Goal: Task Accomplishment & Management: Manage account settings

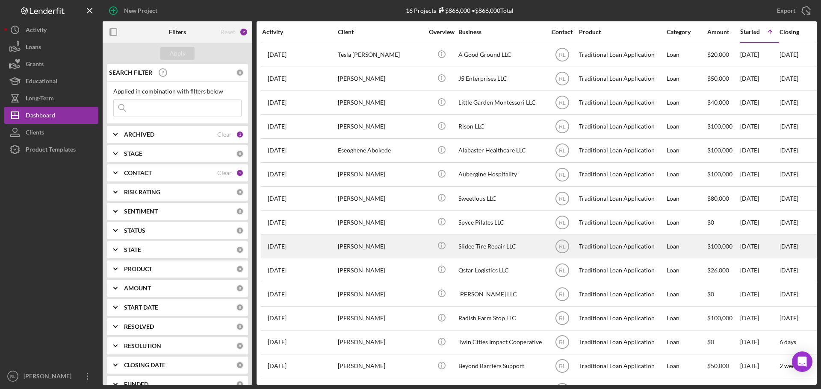
click at [404, 251] on div "[PERSON_NAME]" at bounding box center [380, 246] width 85 height 23
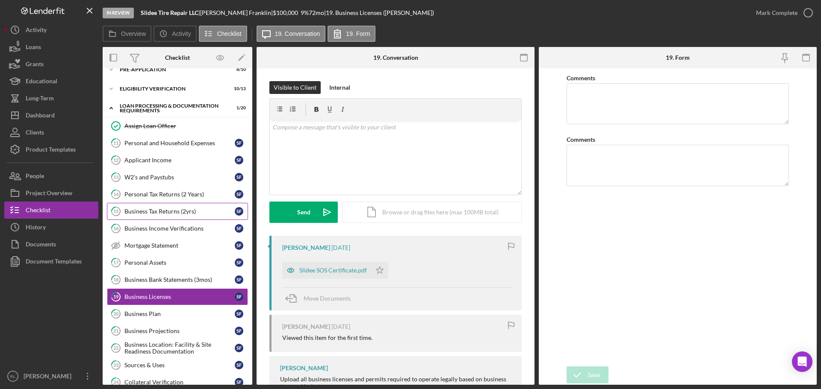
scroll to position [11, 0]
click at [177, 215] on div "Business Tax Returns (2yrs)" at bounding box center [179, 212] width 110 height 7
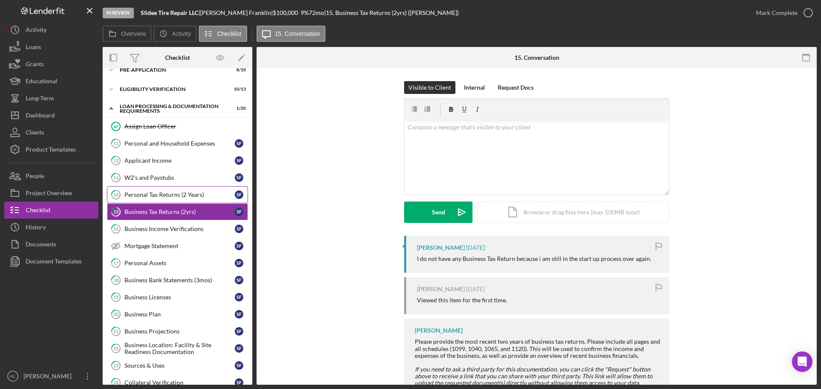
click at [185, 196] on div "Personal Tax Returns (2 Years)" at bounding box center [179, 194] width 110 height 7
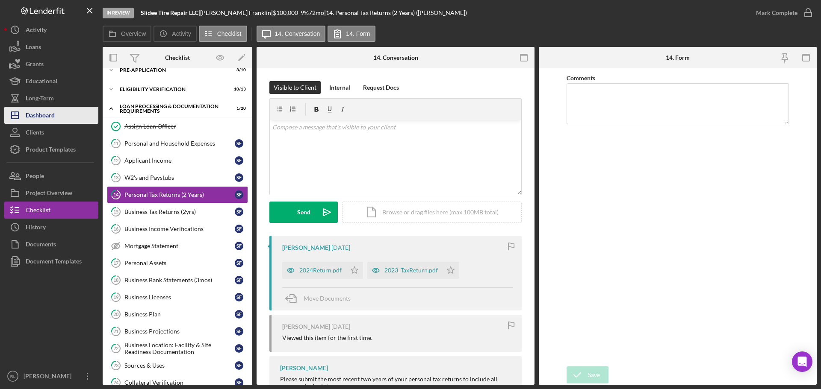
click at [59, 109] on button "Icon/Dashboard Dashboard" at bounding box center [51, 115] width 94 height 17
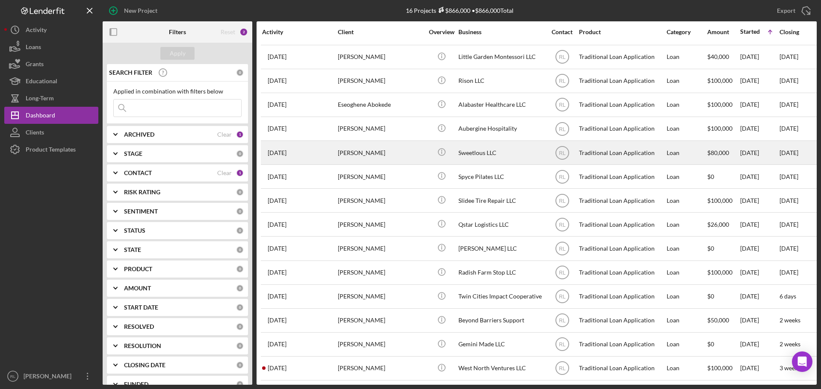
scroll to position [52, 0]
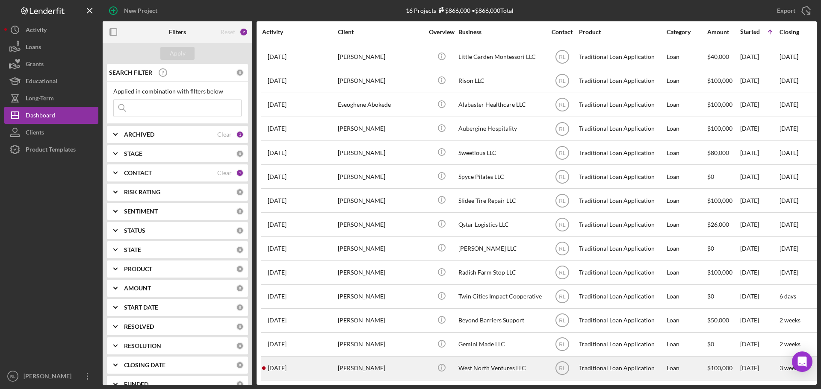
click at [425, 369] on td "Icon/Info" at bounding box center [441, 368] width 33 height 24
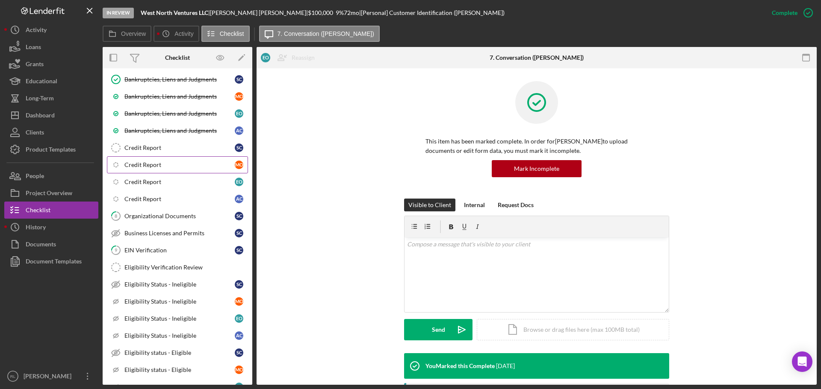
scroll to position [226, 0]
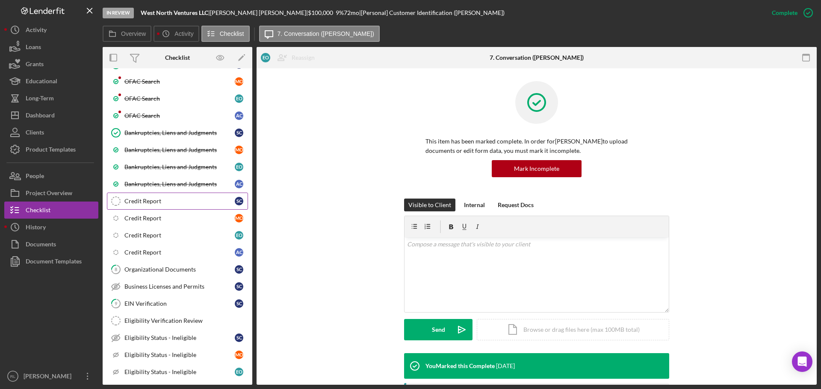
click at [172, 206] on link "Credit Report Credit Report S C" at bounding box center [177, 201] width 141 height 17
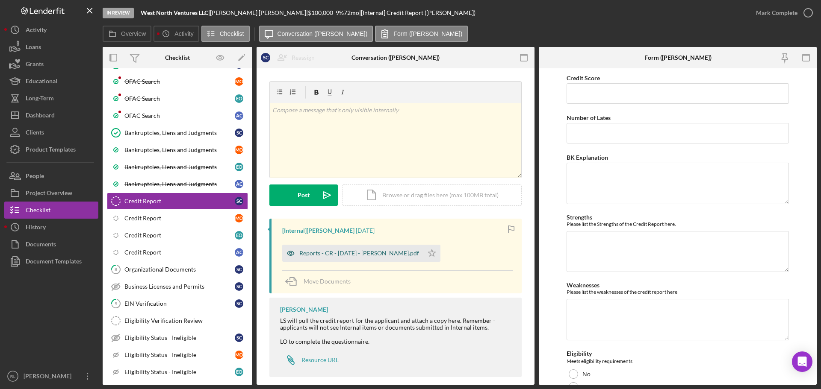
click at [343, 253] on div "Reports - CR - [DATE] - [PERSON_NAME].pdf" at bounding box center [359, 253] width 120 height 7
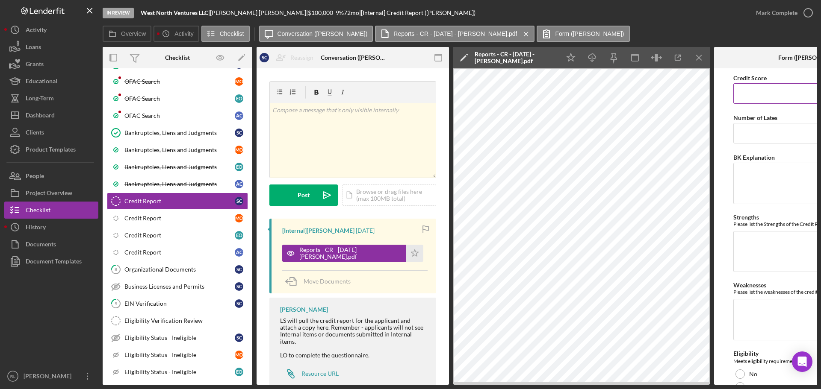
click at [759, 90] on input "Credit Score" at bounding box center [810, 93] width 154 height 21
click at [68, 118] on button "Icon/Dashboard Dashboard" at bounding box center [51, 115] width 94 height 17
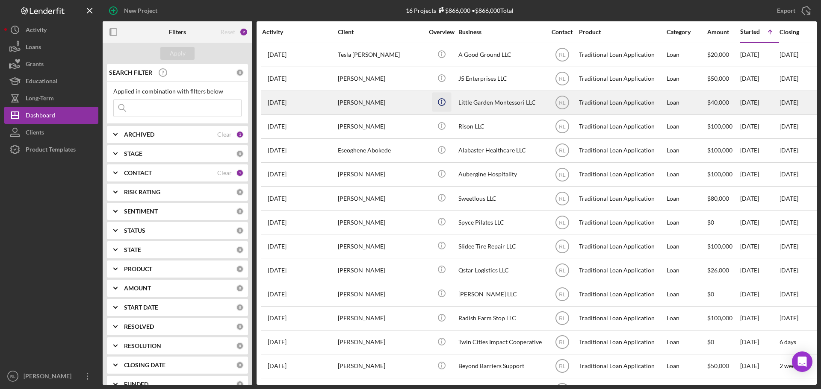
click at [442, 100] on icon "Icon/Info" at bounding box center [441, 101] width 19 height 19
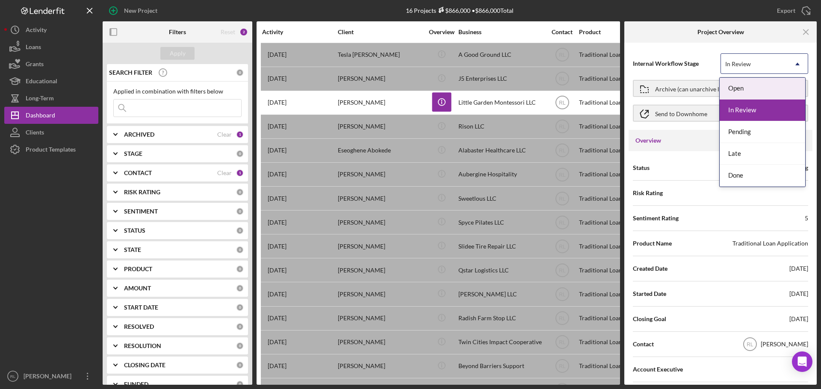
click at [783, 65] on div "In Review" at bounding box center [754, 64] width 66 height 20
click at [757, 134] on div "Pending" at bounding box center [761, 132] width 85 height 22
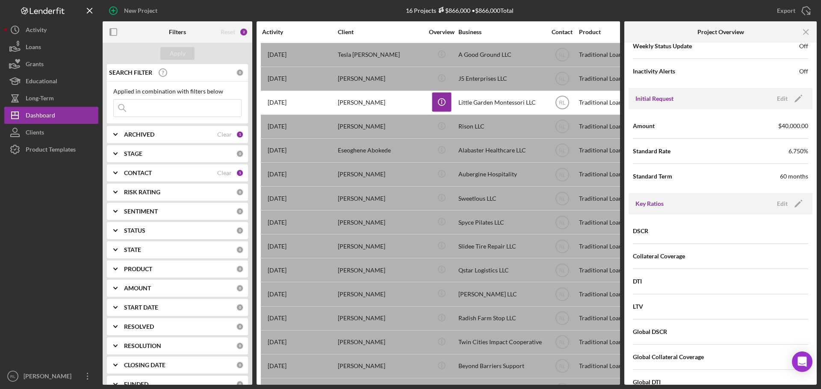
scroll to position [342, 0]
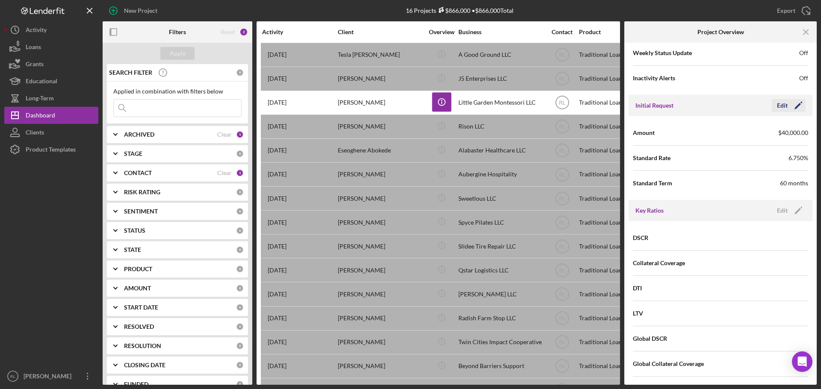
click at [787, 105] on icon "Icon/Edit" at bounding box center [797, 105] width 21 height 21
drag, startPoint x: 761, startPoint y: 131, endPoint x: 684, endPoint y: 137, distance: 77.6
click at [684, 137] on div "Amount $40,000" at bounding box center [720, 132] width 175 height 21
type input "$80,000"
click at [770, 102] on icon "button" at bounding box center [773, 105] width 21 height 21
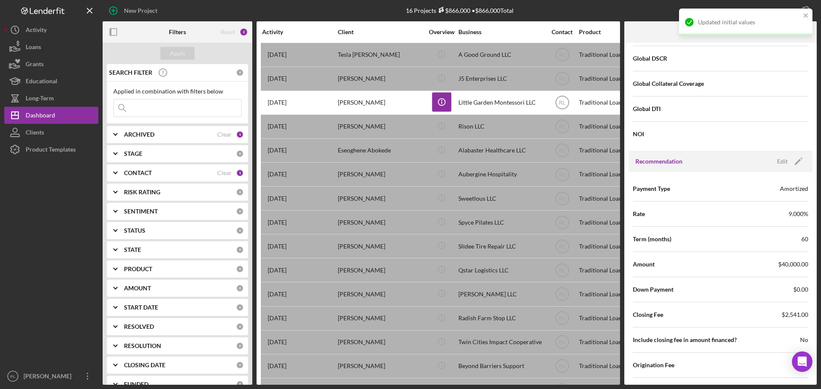
scroll to position [641, 0]
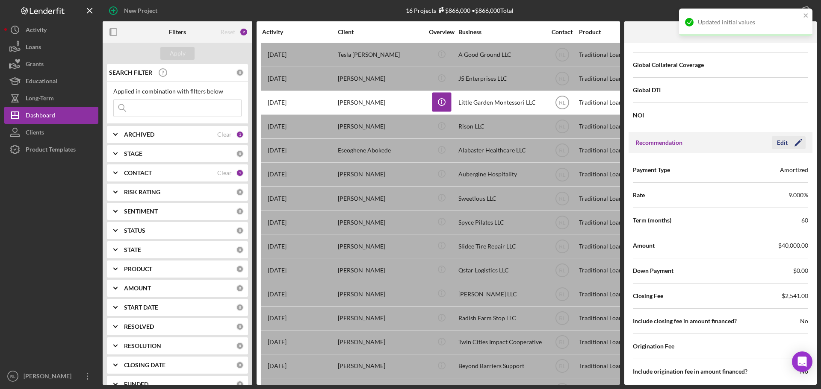
click at [793, 146] on icon "Icon/Edit" at bounding box center [797, 142] width 21 height 21
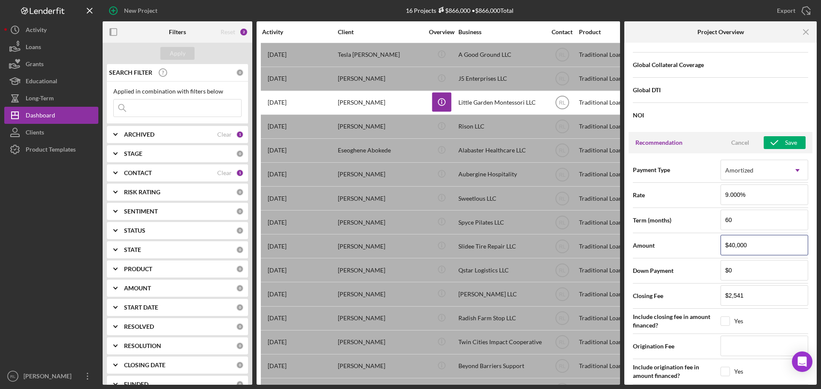
drag, startPoint x: 768, startPoint y: 244, endPoint x: 685, endPoint y: 250, distance: 83.5
click at [691, 249] on div "Amount $40,000" at bounding box center [720, 245] width 175 height 21
type input "$0"
click at [773, 143] on icon "button" at bounding box center [773, 142] width 21 height 21
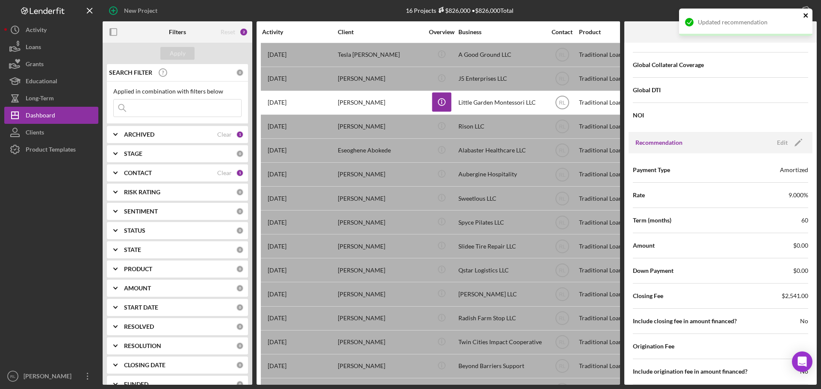
click at [805, 15] on icon "close" at bounding box center [805, 15] width 4 height 4
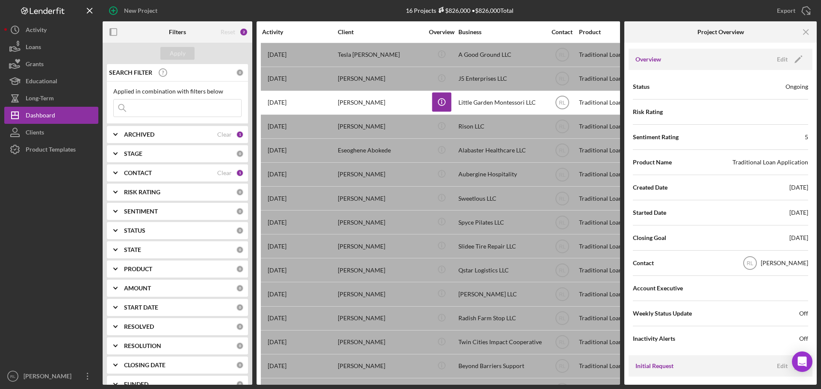
scroll to position [0, 0]
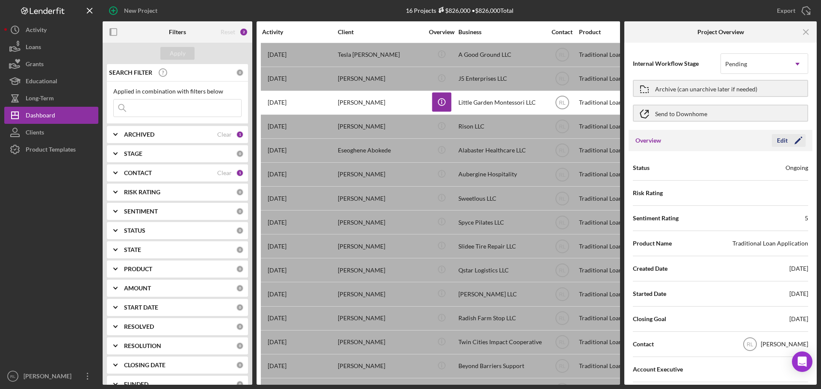
click at [790, 138] on icon "Icon/Edit" at bounding box center [797, 140] width 21 height 21
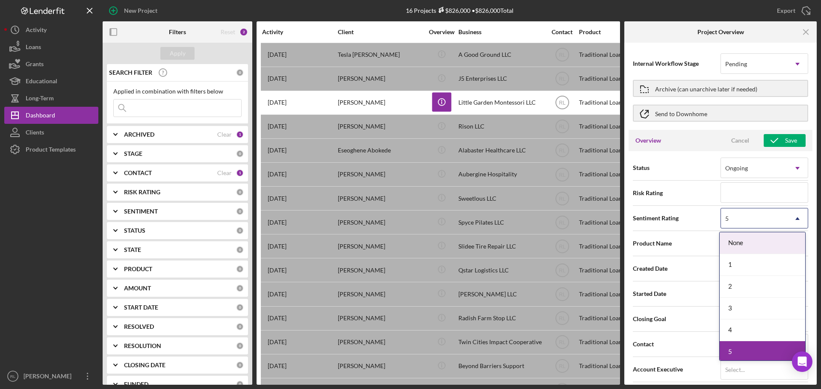
click at [780, 222] on div "5" at bounding box center [754, 219] width 66 height 20
click at [729, 266] on div "1" at bounding box center [761, 265] width 85 height 22
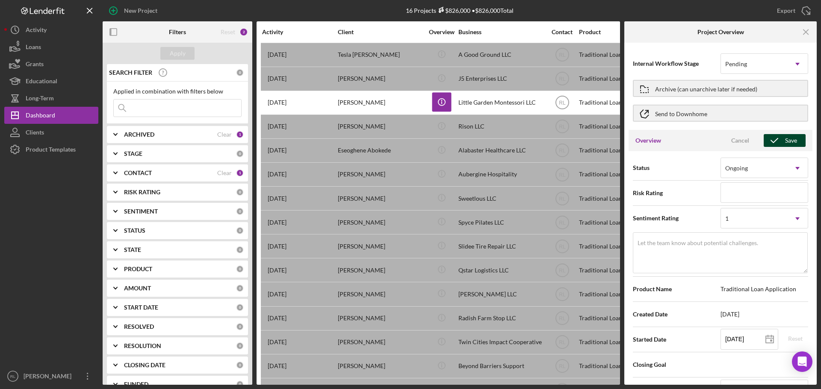
click at [785, 145] on div "Save" at bounding box center [791, 140] width 12 height 13
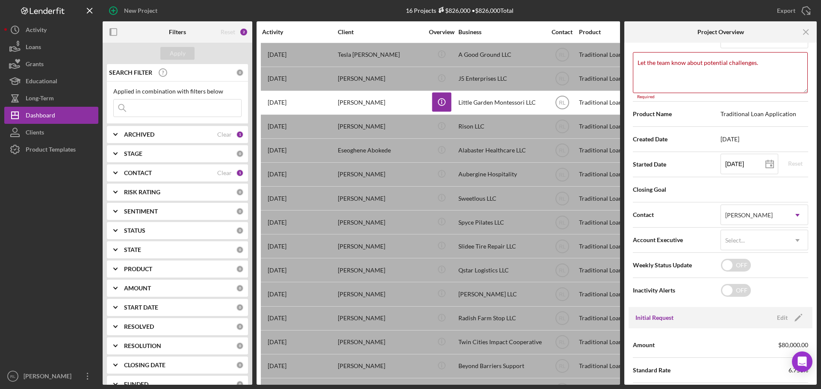
scroll to position [190, 0]
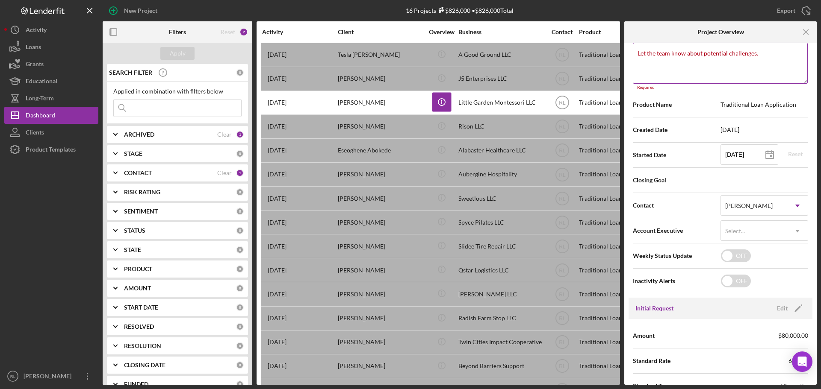
click at [731, 68] on textarea "Let the team know about potential challenges." at bounding box center [720, 63] width 175 height 41
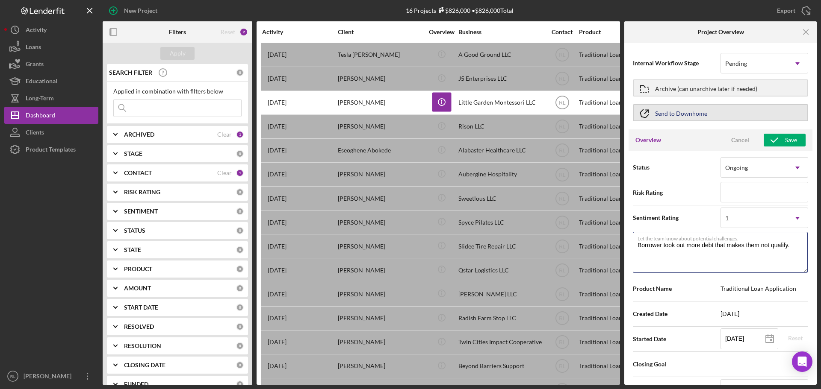
scroll to position [0, 0]
type textarea "Borrower took out more debt that makes them not qualify."
click at [772, 139] on icon "button" at bounding box center [773, 140] width 21 height 21
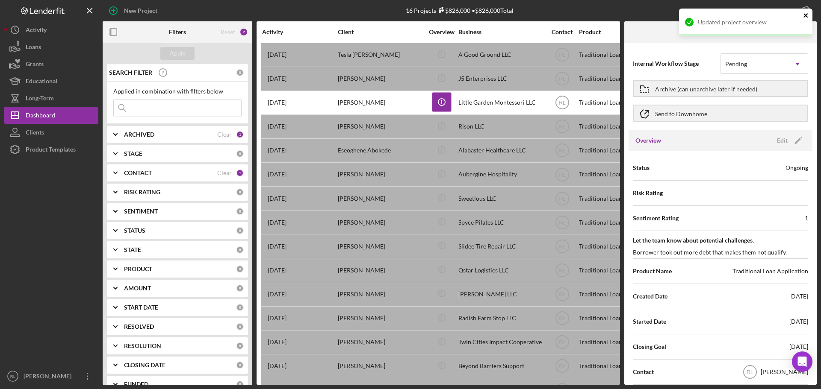
click at [807, 15] on icon "close" at bounding box center [805, 15] width 4 height 4
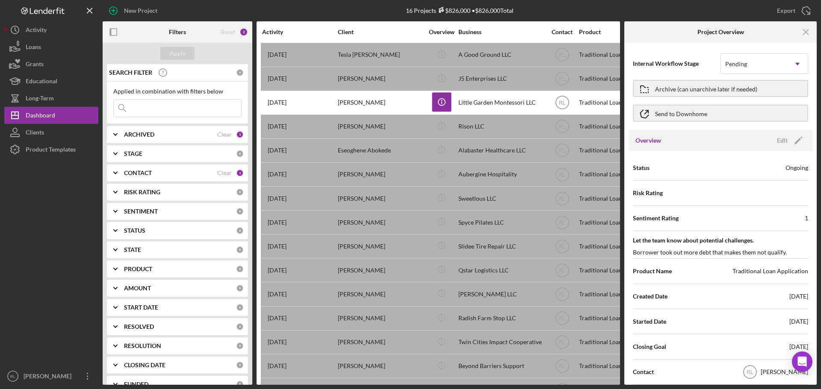
click at [806, 31] on div "New Project 16 Projects $826,000 • $826,000 Total Export Icon/Export Filters Re…" at bounding box center [410, 194] width 821 height 389
click at [800, 38] on icon "Icon/Menu Close" at bounding box center [805, 32] width 19 height 19
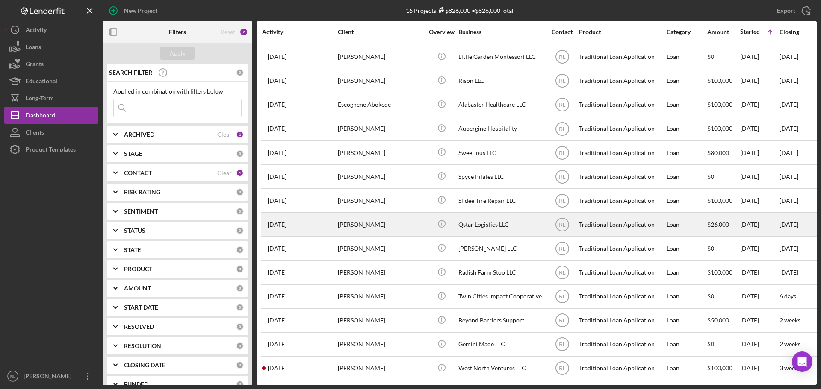
scroll to position [52, 0]
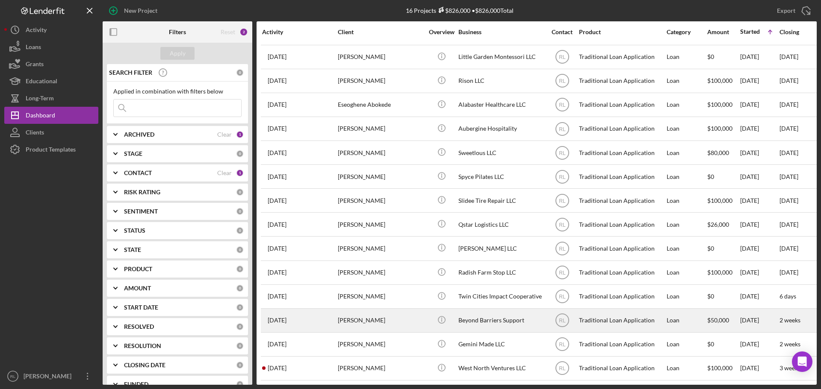
click at [397, 318] on div "[PERSON_NAME]" at bounding box center [380, 320] width 85 height 23
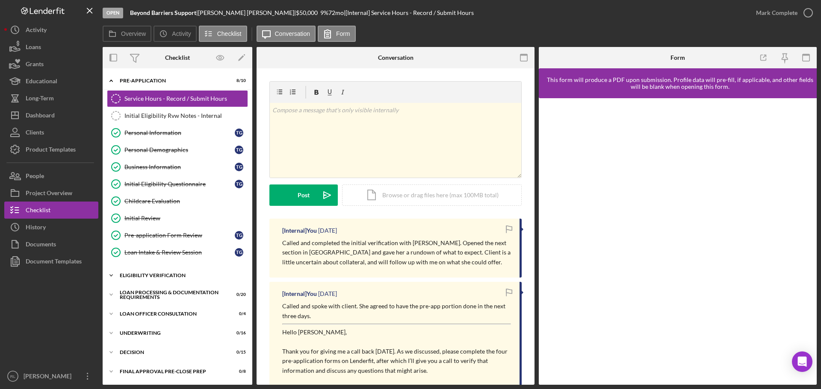
click at [160, 278] on div "Eligibility Verification" at bounding box center [181, 275] width 122 height 5
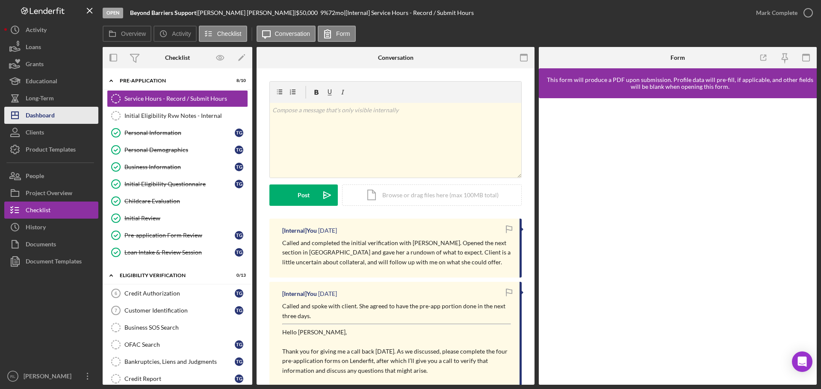
click at [39, 117] on div "Dashboard" at bounding box center [40, 116] width 29 height 19
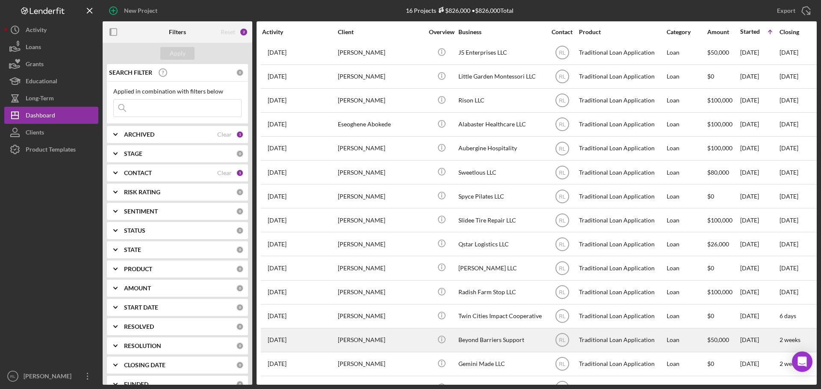
scroll to position [52, 0]
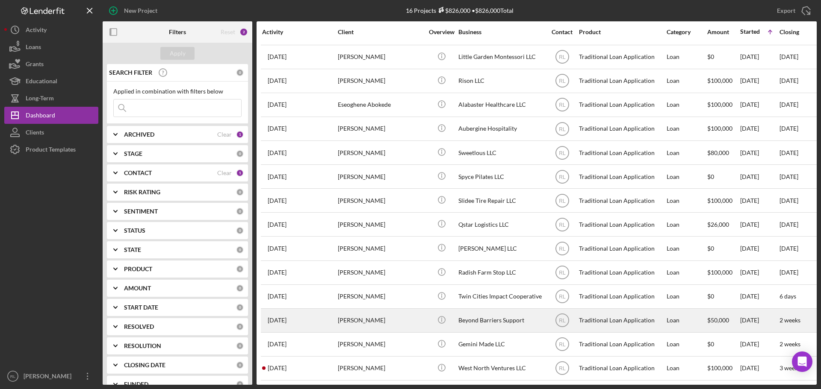
click at [502, 318] on div "Beyond Barriers Support" at bounding box center [500, 320] width 85 height 23
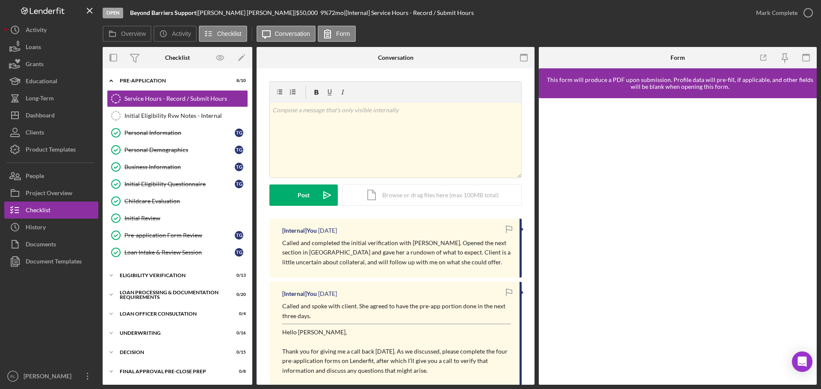
drag, startPoint x: 425, startPoint y: 233, endPoint x: 447, endPoint y: 259, distance: 34.0
click at [447, 259] on div "[Internal] You [DATE] Called and completed the initial verification with [PERSO…" at bounding box center [395, 248] width 252 height 59
click at [447, 259] on p "Called and completed the initial verification with [PERSON_NAME]. Opened the ne…" at bounding box center [396, 252] width 229 height 29
click at [333, 269] on div "[Internal] You [DATE] Called and completed the initial verification with [PERSO…" at bounding box center [395, 248] width 252 height 59
click at [148, 128] on link "Personal Information Personal Information T G" at bounding box center [177, 132] width 141 height 17
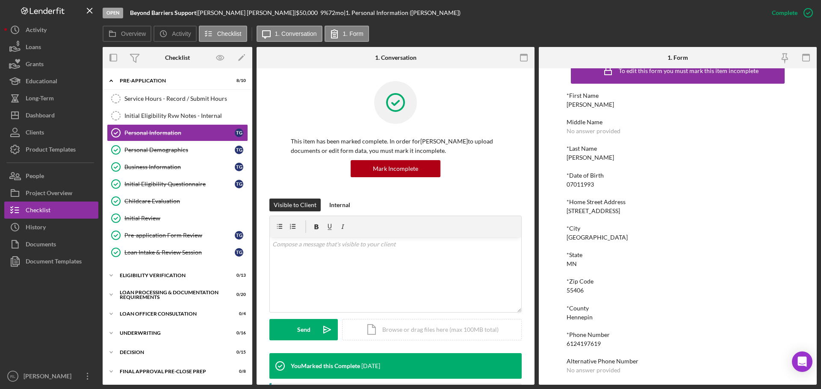
scroll to position [47, 0]
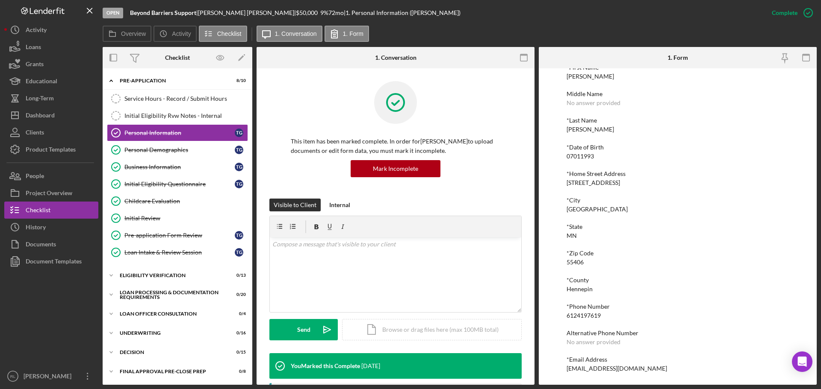
click at [587, 315] on div "6124197619" at bounding box center [583, 315] width 34 height 7
copy div "6124197619"
drag, startPoint x: 708, startPoint y: 168, endPoint x: 675, endPoint y: 185, distance: 36.3
click at [708, 168] on div "*First Name [PERSON_NAME] Middle Name No answer provided *Last Name [PERSON_NAM…" at bounding box center [677, 218] width 222 height 308
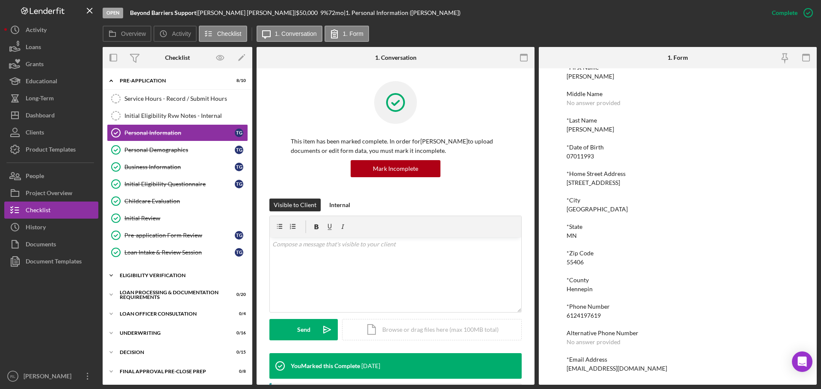
click at [155, 277] on div "Eligibility Verification" at bounding box center [181, 275] width 122 height 5
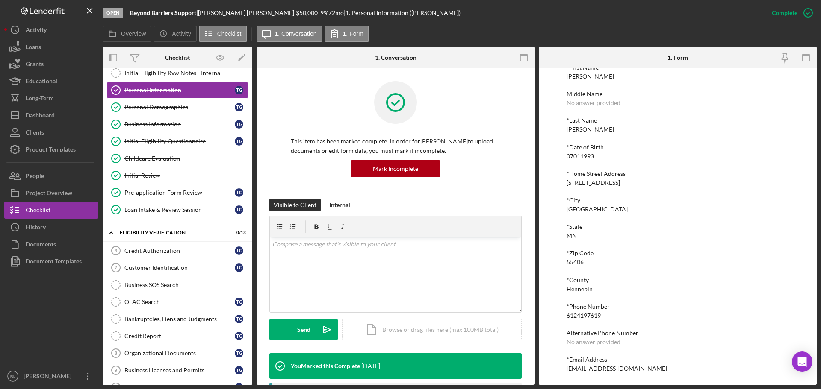
scroll to position [0, 0]
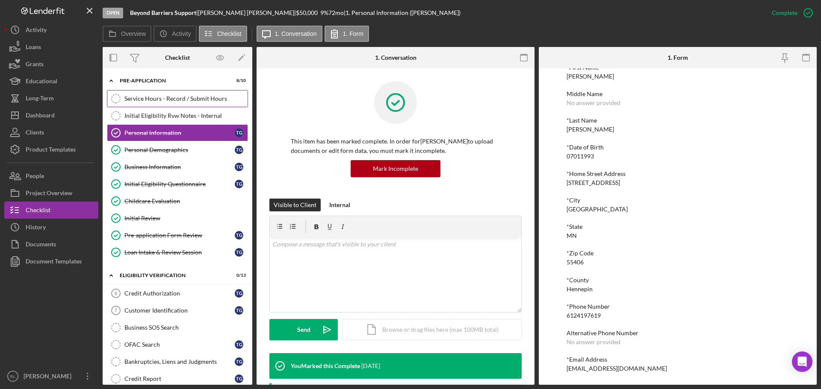
click at [171, 102] on div "Service Hours - Record / Submit Hours" at bounding box center [185, 98] width 123 height 7
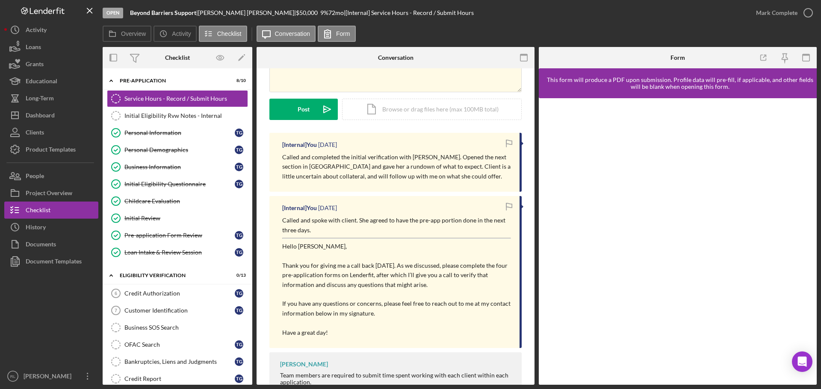
scroll to position [85, 0]
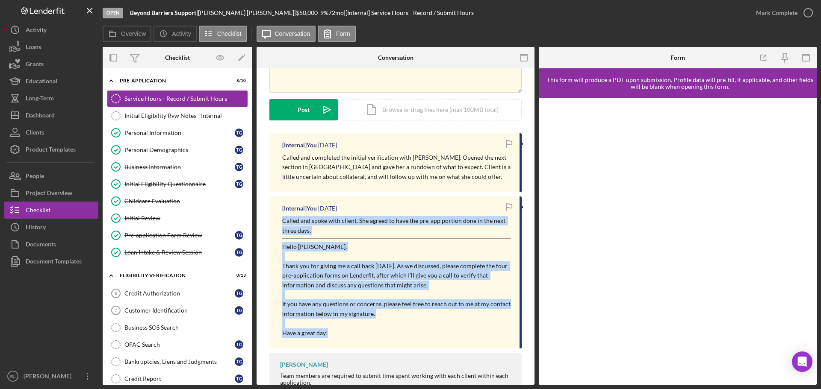
drag, startPoint x: 355, startPoint y: 336, endPoint x: 283, endPoint y: 223, distance: 134.0
click at [283, 223] on div "Called and spoke with client. She agreed to have the pre-app portion done in th…" at bounding box center [396, 277] width 229 height 122
click at [283, 223] on p "Called and spoke with client. She agreed to have the pre-app portion done in th…" at bounding box center [396, 225] width 229 height 19
drag, startPoint x: 283, startPoint y: 221, endPoint x: 369, endPoint y: 331, distance: 139.7
click at [369, 331] on div "Called and spoke with client. She agreed to have the pre-app portion done in th…" at bounding box center [396, 277] width 229 height 122
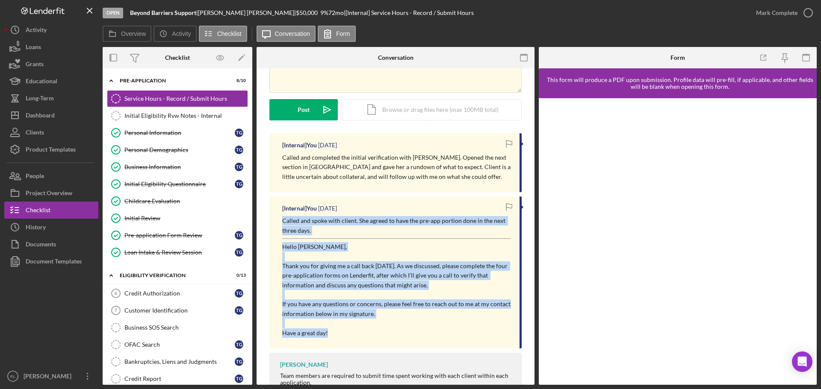
click at [369, 331] on p "Have a great day!" at bounding box center [396, 333] width 229 height 9
drag, startPoint x: 376, startPoint y: 332, endPoint x: 283, endPoint y: 218, distance: 146.1
click at [283, 218] on div "Called and spoke with client. She agreed to have the pre-app portion done in th…" at bounding box center [396, 277] width 229 height 122
click at [283, 218] on p "Called and spoke with client. She agreed to have the pre-app portion done in th…" at bounding box center [396, 225] width 229 height 19
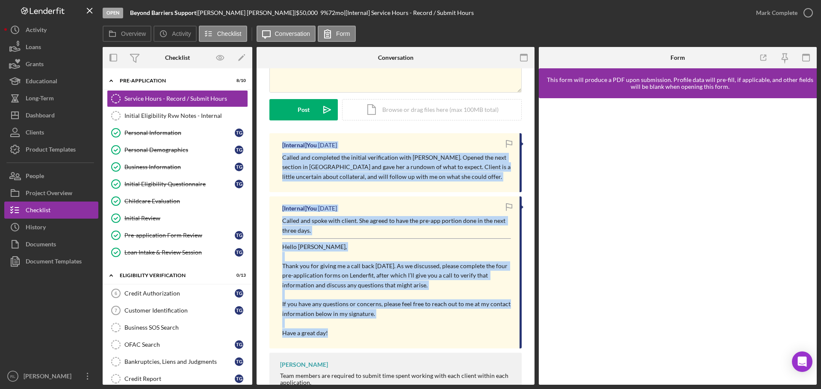
drag, startPoint x: 285, startPoint y: 145, endPoint x: 392, endPoint y: 337, distance: 220.1
click at [392, 337] on div "[Internal] You [DATE] Called and completed the initial verification with [PERSO…" at bounding box center [395, 298] width 252 height 330
click at [392, 337] on p "Have a great day!" at bounding box center [396, 333] width 229 height 9
drag, startPoint x: 411, startPoint y: 339, endPoint x: 278, endPoint y: 145, distance: 235.3
click at [278, 145] on div "[Internal] You [DATE] Called and completed the initial verification with [PERSO…" at bounding box center [395, 298] width 252 height 330
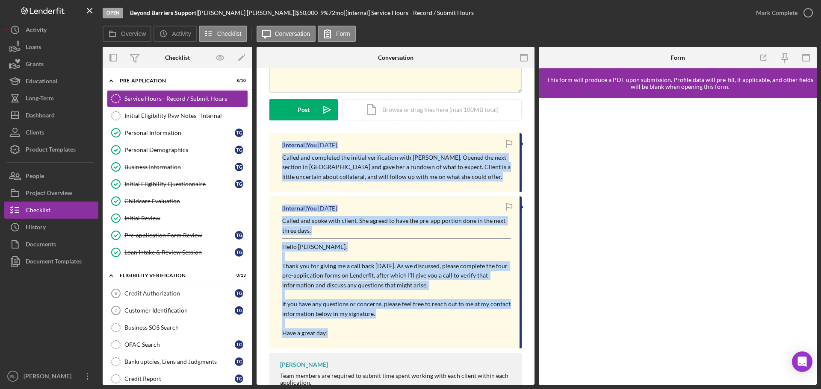
click at [278, 145] on div "[Internal] You [DATE] Called and completed the initial verification with [PERSO…" at bounding box center [395, 162] width 252 height 59
drag, startPoint x: 278, startPoint y: 144, endPoint x: 364, endPoint y: 335, distance: 209.1
click at [364, 335] on div "[Internal] You [DATE] Called and completed the initial verification with [PERSO…" at bounding box center [395, 298] width 252 height 330
click at [364, 335] on p "Have a great day!" at bounding box center [396, 333] width 229 height 9
drag, startPoint x: 385, startPoint y: 336, endPoint x: 280, endPoint y: 145, distance: 217.7
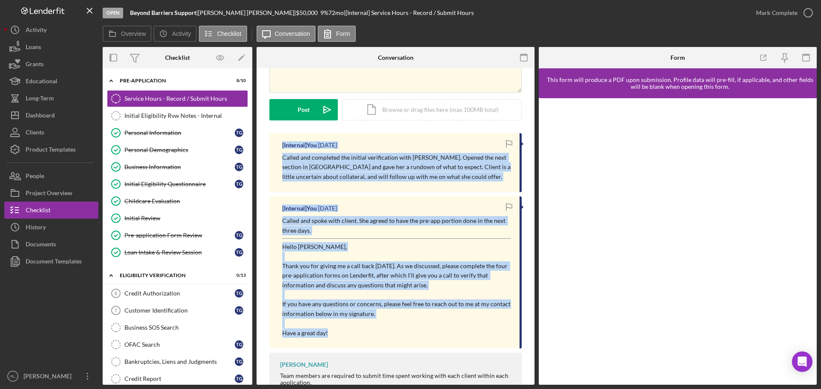
click at [280, 145] on div "[Internal] You [DATE] Called and completed the initial verification with [PERSO…" at bounding box center [395, 298] width 252 height 330
click at [280, 145] on div "[Internal] You [DATE] Called and completed the initial verification with [PERSO…" at bounding box center [395, 162] width 252 height 59
drag, startPoint x: 277, startPoint y: 144, endPoint x: 372, endPoint y: 339, distance: 216.6
click at [372, 339] on div "[Internal] You [DATE] Called and completed the initial verification with [PERSO…" at bounding box center [395, 298] width 252 height 330
click at [372, 339] on div "[Internal] You [DATE] Called and spoke with client. She agreed to have the pre-…" at bounding box center [395, 273] width 252 height 152
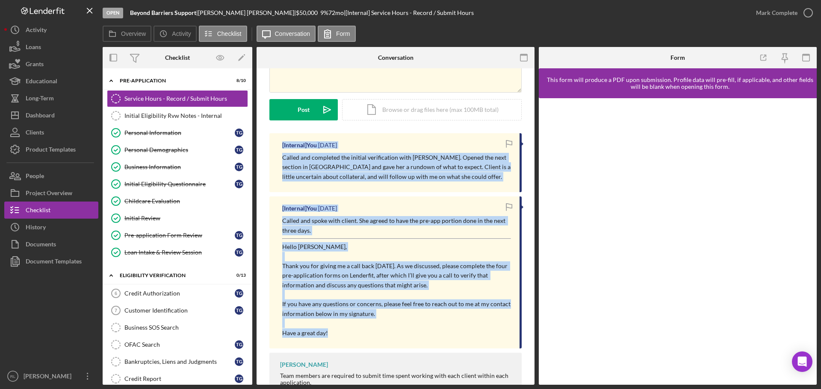
drag, startPoint x: 395, startPoint y: 338, endPoint x: 277, endPoint y: 146, distance: 225.0
click at [277, 146] on div "[Internal] You [DATE] Called and completed the initial verification with [PERSO…" at bounding box center [395, 298] width 252 height 330
click at [277, 146] on div "[Internal] You [DATE] Called and completed the initial verification with [PERSO…" at bounding box center [395, 162] width 252 height 59
drag, startPoint x: 276, startPoint y: 143, endPoint x: 386, endPoint y: 336, distance: 222.1
click at [386, 336] on div "[Internal] You [DATE] Called and completed the initial verification with [PERSO…" at bounding box center [395, 298] width 252 height 330
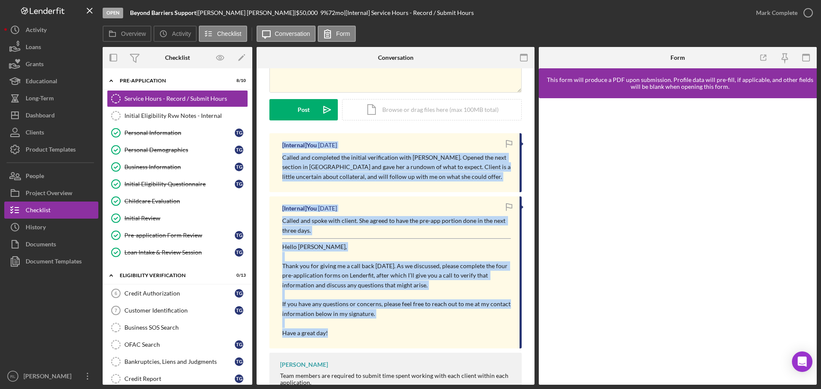
click at [386, 336] on p "Have a great day!" at bounding box center [396, 333] width 229 height 9
drag, startPoint x: 402, startPoint y: 336, endPoint x: 275, endPoint y: 145, distance: 229.0
click at [275, 145] on div "[Internal] You [DATE] Called and completed the initial verification with [PERSO…" at bounding box center [395, 298] width 252 height 330
click at [275, 145] on div "[Internal] You [DATE] Called and completed the initial verification with [PERSO…" at bounding box center [395, 162] width 252 height 59
drag, startPoint x: 275, startPoint y: 142, endPoint x: 374, endPoint y: 329, distance: 211.1
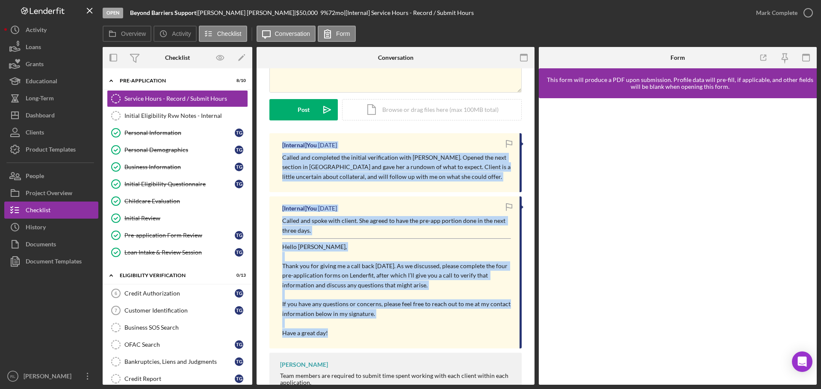
click at [374, 329] on div "[Internal] You [DATE] Called and completed the initial verification with [PERSO…" at bounding box center [395, 298] width 252 height 330
click at [374, 329] on p "Have a great day!" at bounding box center [396, 333] width 229 height 9
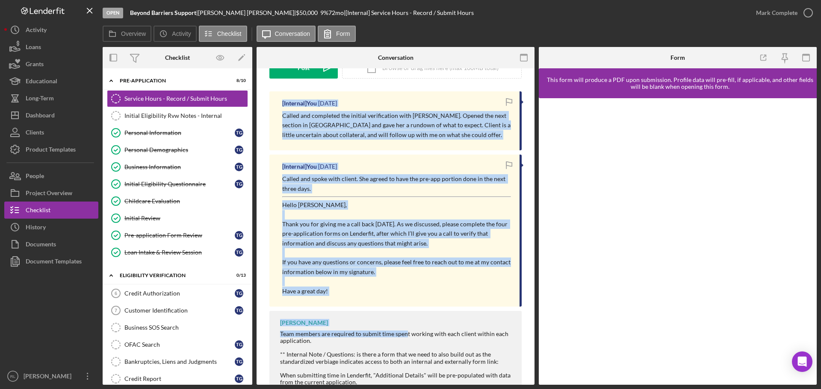
scroll to position [128, 0]
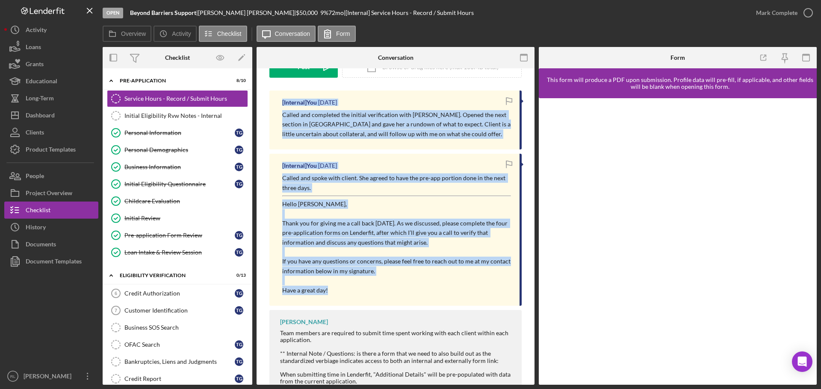
drag, startPoint x: 276, startPoint y: 227, endPoint x: 394, endPoint y: 293, distance: 135.5
click at [394, 293] on div "[Internal] You [DATE] Called and completed the initial verification with [PERSO…" at bounding box center [395, 256] width 252 height 330
click at [394, 293] on p "Have a great day!" at bounding box center [396, 290] width 229 height 9
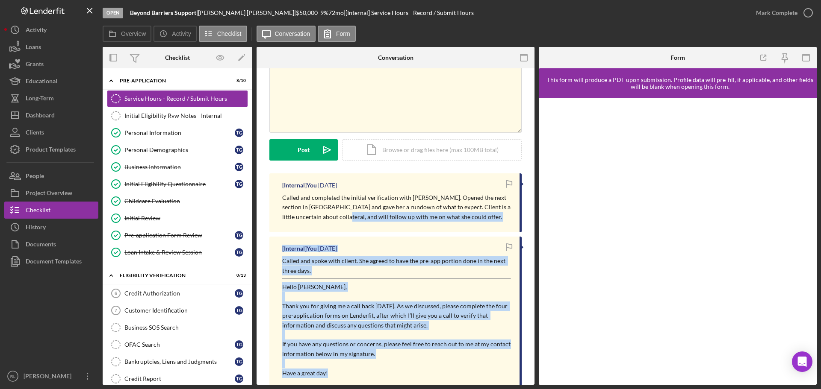
scroll to position [43, 0]
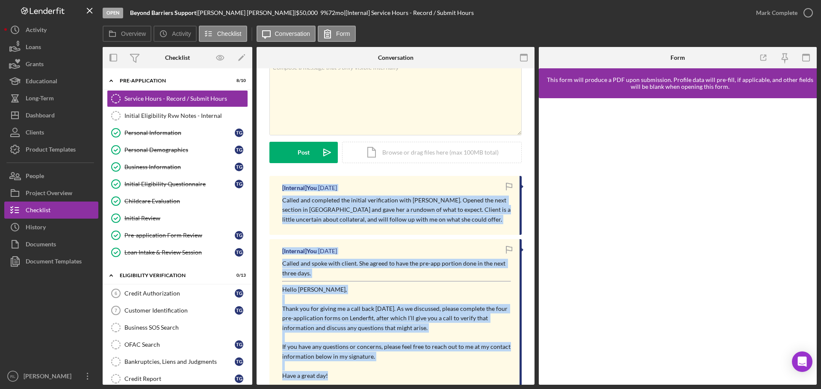
drag, startPoint x: 401, startPoint y: 294, endPoint x: 278, endPoint y: 185, distance: 164.4
click at [278, 185] on div "[Internal] You [DATE] Called and completed the initial verification with [PERSO…" at bounding box center [395, 341] width 252 height 330
click at [278, 185] on div "[Internal] You [DATE] Called and completed the initial verification with [PERSO…" at bounding box center [395, 205] width 252 height 59
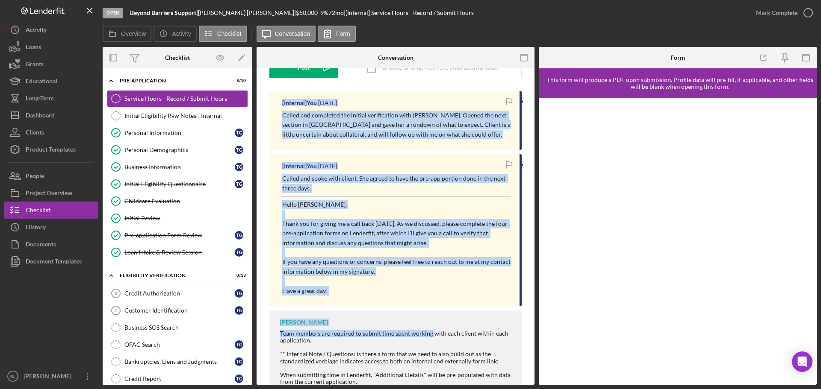
scroll to position [128, 0]
drag, startPoint x: 278, startPoint y: 185, endPoint x: 273, endPoint y: 321, distance: 136.0
click at [273, 321] on div "[Internal] You [DATE] Called and completed the initial verification with [PERSO…" at bounding box center [395, 256] width 252 height 330
click at [387, 272] on p "If you have any questions or concerns, please feel free to reach out to me at m…" at bounding box center [396, 266] width 229 height 19
drag, startPoint x: 278, startPoint y: 231, endPoint x: 282, endPoint y: 324, distance: 92.8
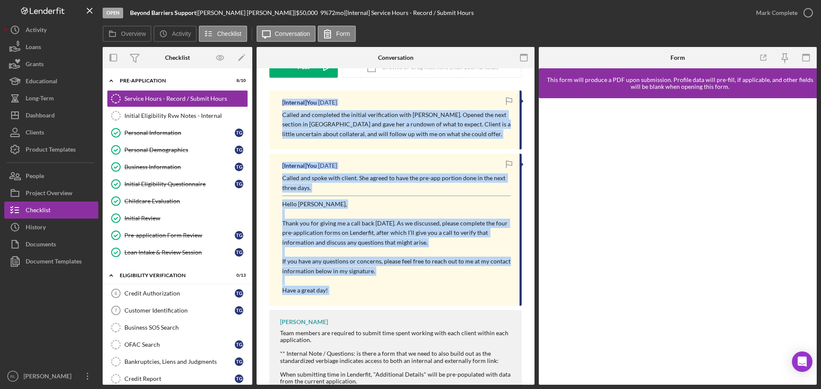
click at [282, 324] on div "[Internal] You [DATE] Called and completed the initial verification with [PERSO…" at bounding box center [395, 256] width 252 height 330
click at [364, 300] on div "[Internal] You [DATE] Called and spoke with client. She agreed to have the pre-…" at bounding box center [395, 230] width 252 height 152
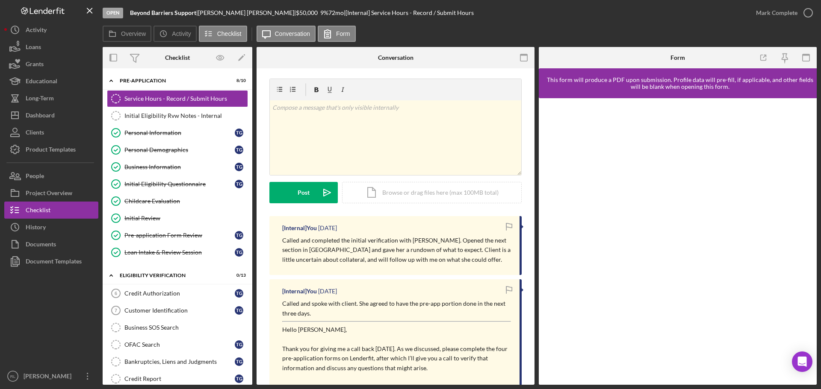
scroll to position [0, 0]
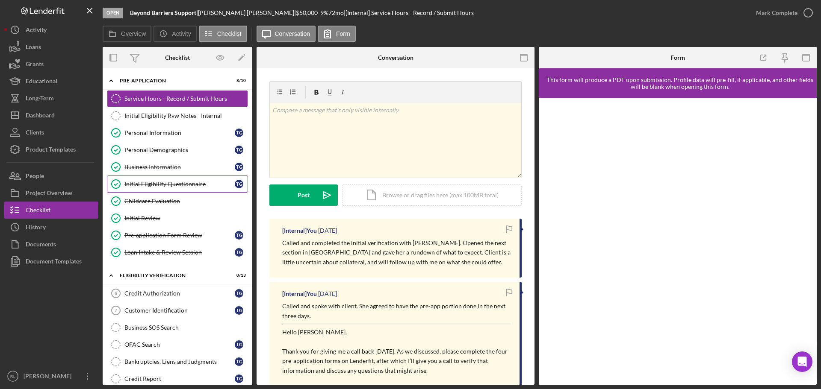
click at [172, 179] on link "Initial Eligibility Questionnaire Initial Eligibility Questionnaire T G" at bounding box center [177, 184] width 141 height 17
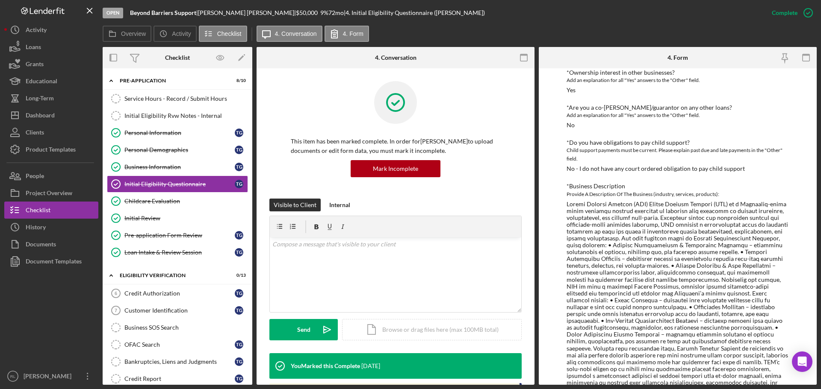
scroll to position [887, 0]
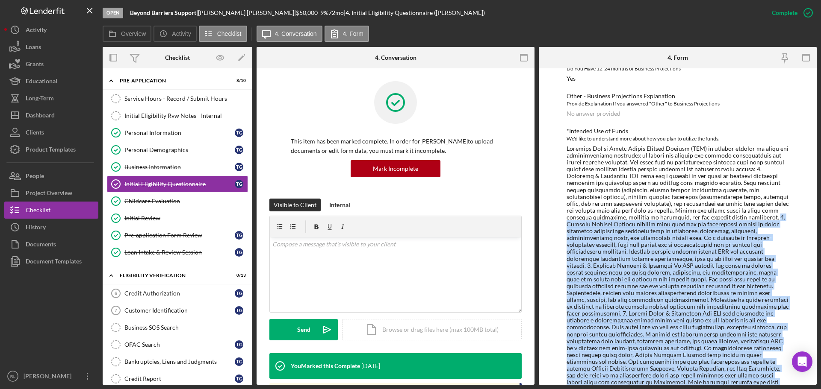
drag, startPoint x: 711, startPoint y: 203, endPoint x: 742, endPoint y: 372, distance: 171.9
click at [742, 372] on div at bounding box center [677, 272] width 222 height 254
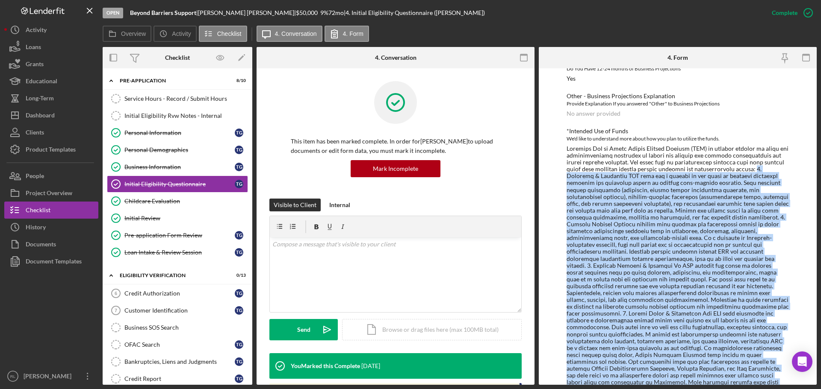
drag, startPoint x: 750, startPoint y: 370, endPoint x: 734, endPoint y: 155, distance: 215.5
click at [734, 155] on div at bounding box center [677, 272] width 222 height 254
drag, startPoint x: 734, startPoint y: 155, endPoint x: 742, endPoint y: 371, distance: 216.8
click at [742, 371] on div at bounding box center [677, 272] width 222 height 254
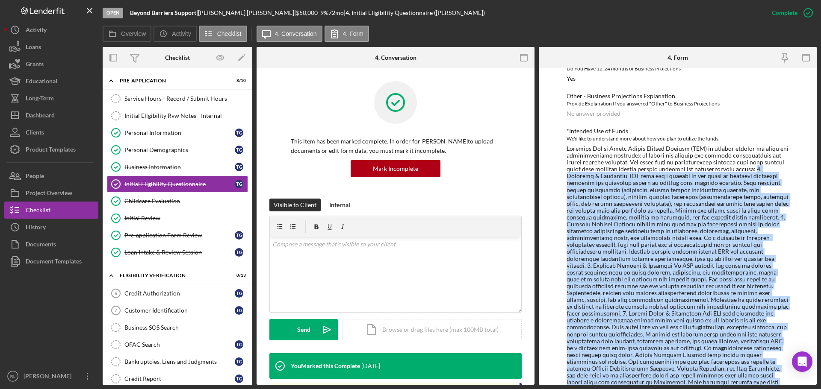
click at [742, 371] on div at bounding box center [677, 272] width 222 height 254
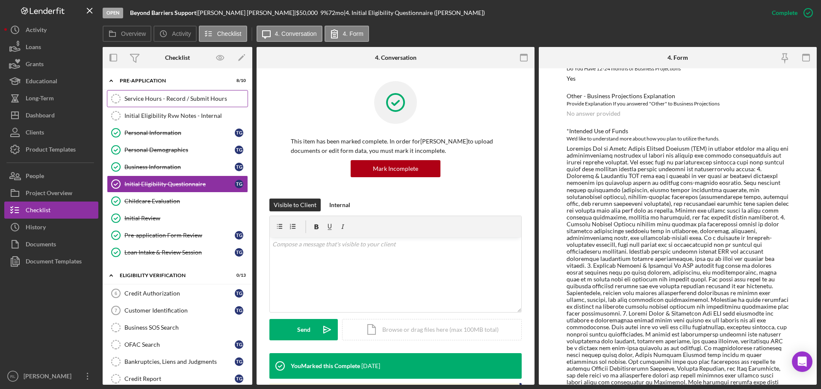
click at [174, 98] on div "Service Hours - Record / Submit Hours" at bounding box center [185, 98] width 123 height 7
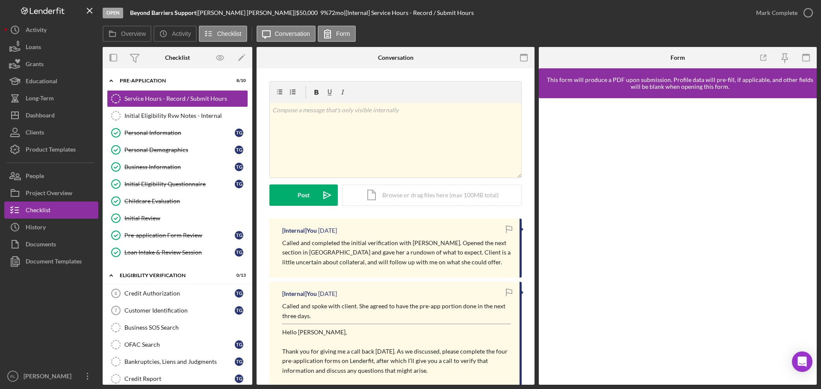
drag, startPoint x: 416, startPoint y: 229, endPoint x: 448, endPoint y: 363, distance: 138.3
click at [448, 363] on div "[Internal] You [DATE] Called and completed the initial verification with [PERSO…" at bounding box center [395, 384] width 252 height 330
click at [448, 363] on p "Thank you for giving me a call back [DATE]. As we discussed, please complete th…" at bounding box center [396, 361] width 229 height 29
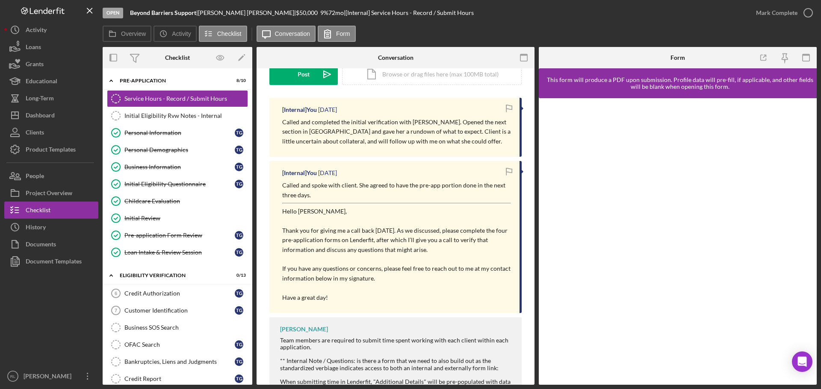
scroll to position [128, 0]
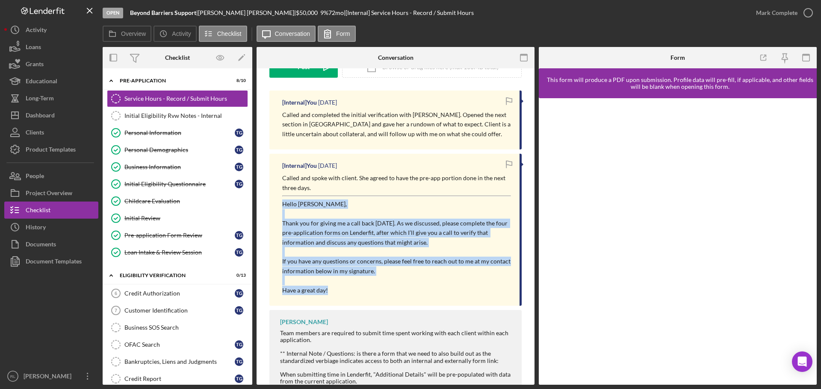
drag, startPoint x: 373, startPoint y: 294, endPoint x: 284, endPoint y: 203, distance: 127.2
click at [284, 203] on div "[Internal] You [DATE] Called and spoke with client. She agreed to have the pre-…" at bounding box center [395, 230] width 252 height 152
click at [284, 203] on p "Hello [PERSON_NAME]," at bounding box center [396, 204] width 229 height 9
drag, startPoint x: 282, startPoint y: 203, endPoint x: 361, endPoint y: 293, distance: 119.3
click at [361, 293] on div "Called and spoke with client. She agreed to have the pre-app portion done in th…" at bounding box center [396, 235] width 229 height 122
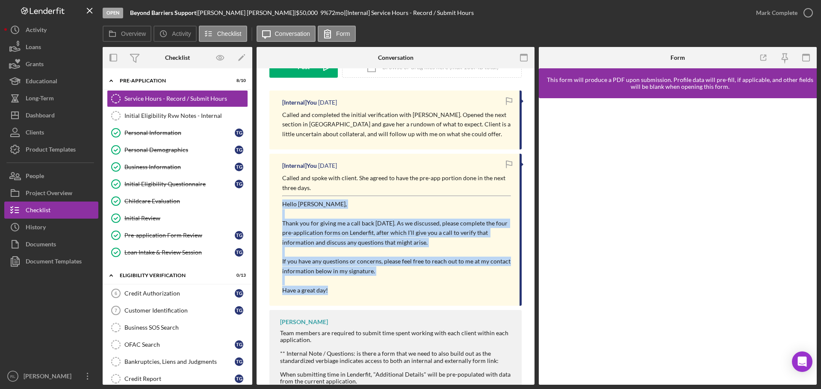
click at [361, 293] on p "Have a great day!" at bounding box center [396, 290] width 229 height 9
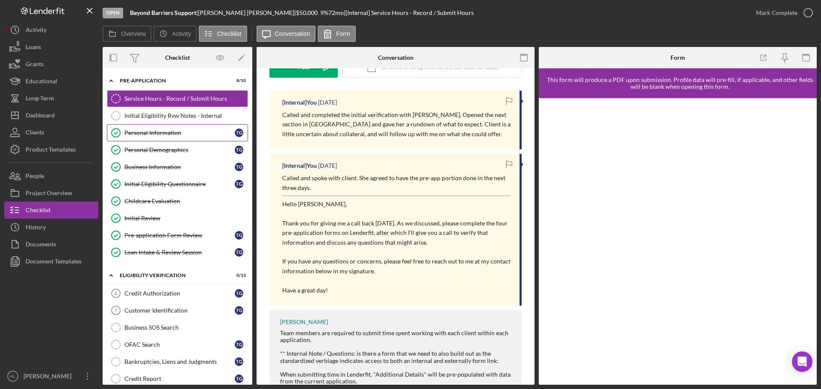
click at [175, 129] on link "Personal Information Personal Information T G" at bounding box center [177, 132] width 141 height 17
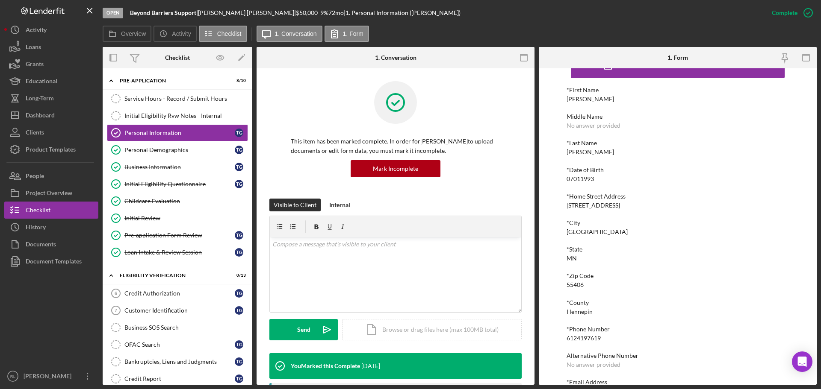
scroll to position [47, 0]
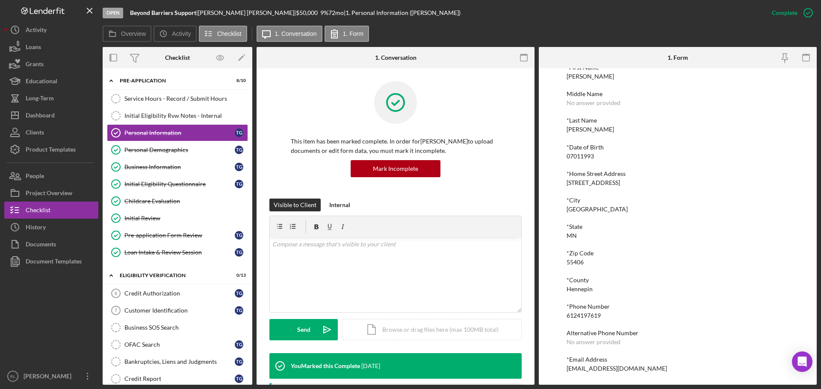
click at [589, 371] on div "[EMAIL_ADDRESS][DOMAIN_NAME]" at bounding box center [616, 368] width 100 height 7
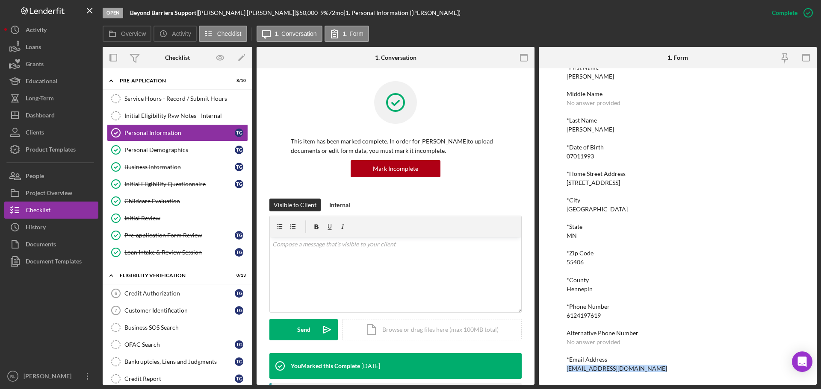
click at [589, 371] on div "[EMAIL_ADDRESS][DOMAIN_NAME]" at bounding box center [616, 368] width 100 height 7
copy div "[EMAIL_ADDRESS][DOMAIN_NAME] Logo-Reversed Created with Sketch. Icon/Menu Close…"
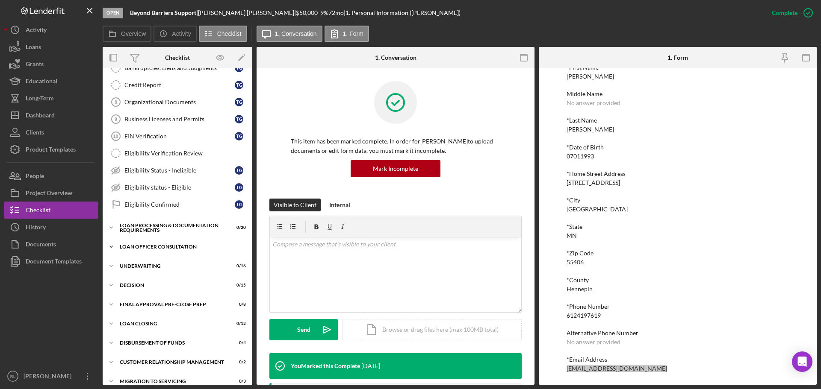
scroll to position [280, 0]
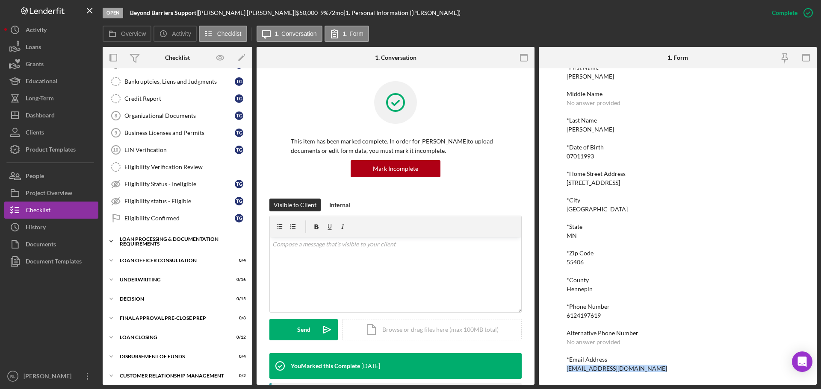
click at [157, 247] on div "Icon/Expander Loan Processing & Documentation Requirements 0 / 20" at bounding box center [178, 241] width 150 height 17
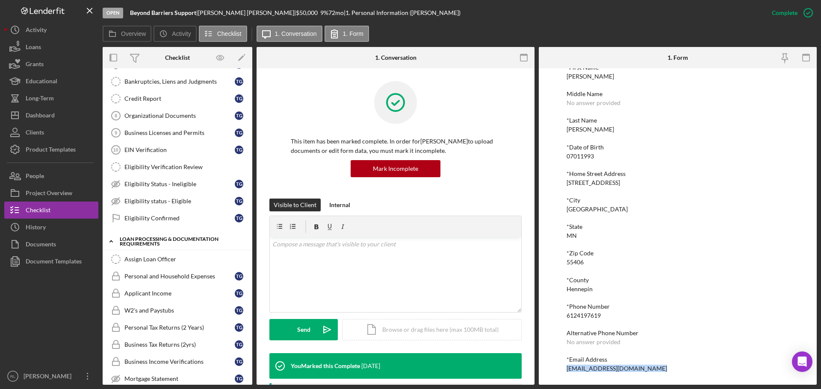
click at [162, 242] on div "Loan Processing & Documentation Requirements" at bounding box center [181, 242] width 122 height 10
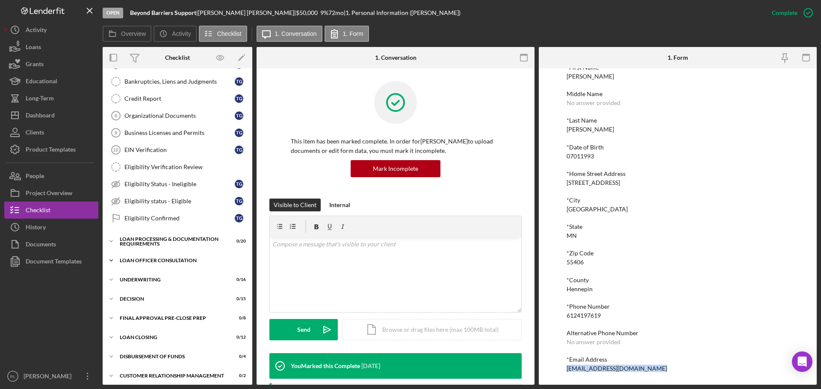
click at [165, 267] on div "Icon/Expander Loan Officer Consultation 0 / 4" at bounding box center [178, 260] width 150 height 17
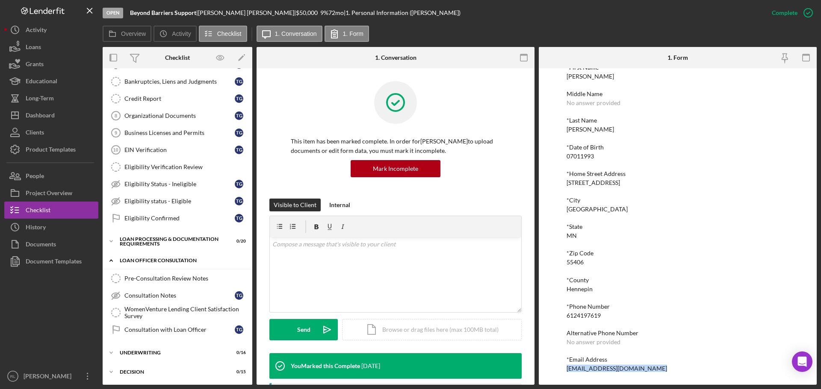
click at [172, 264] on div "Icon/Expander Loan Officer Consultation 0 / 4" at bounding box center [178, 261] width 150 height 18
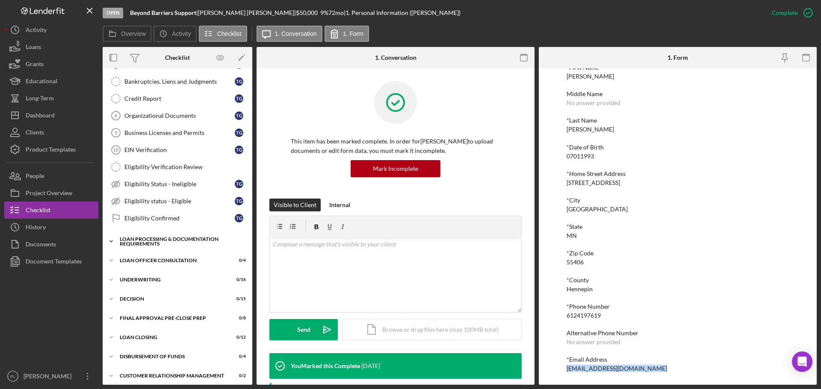
click at [176, 241] on div "Loan Processing & Documentation Requirements" at bounding box center [181, 242] width 122 height 10
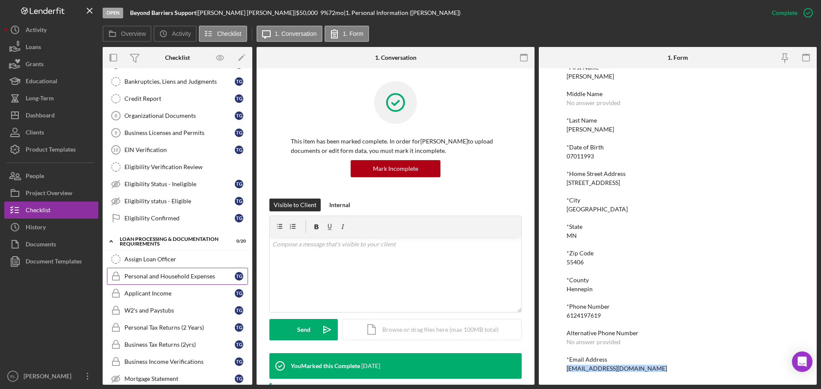
click at [182, 277] on div "Personal and Household Expenses" at bounding box center [179, 276] width 110 height 7
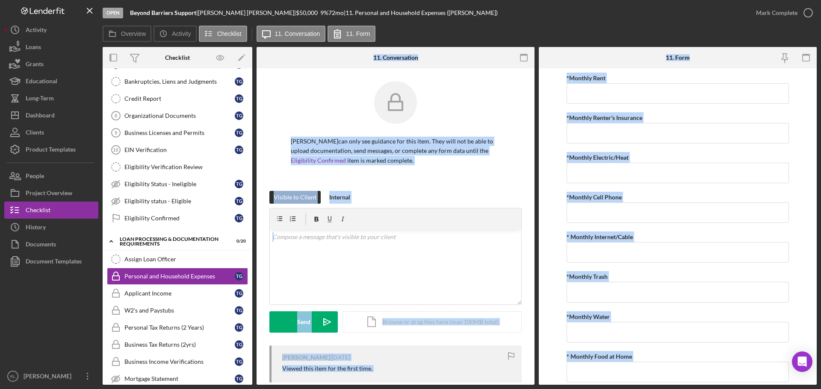
click at [410, 188] on div "[PERSON_NAME] can only see guidance for this item. They will not be able to upl…" at bounding box center [395, 136] width 252 height 110
click at [410, 165] on p "[PERSON_NAME] can only see guidance for this item. They will not be able to upl…" at bounding box center [395, 151] width 209 height 29
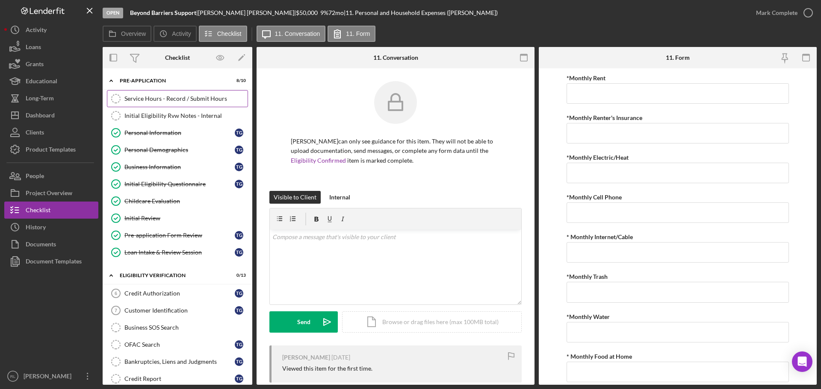
click at [171, 102] on div "Service Hours - Record / Submit Hours" at bounding box center [185, 98] width 123 height 7
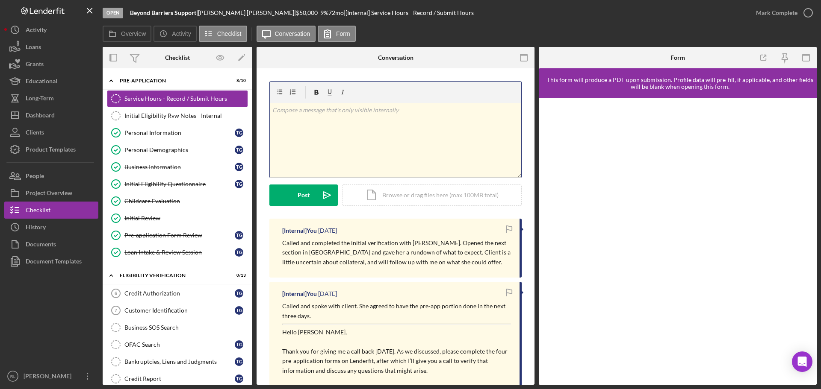
click at [337, 141] on div "v Color teal Color pink Remove color Add row above Add row below Add column bef…" at bounding box center [395, 140] width 251 height 75
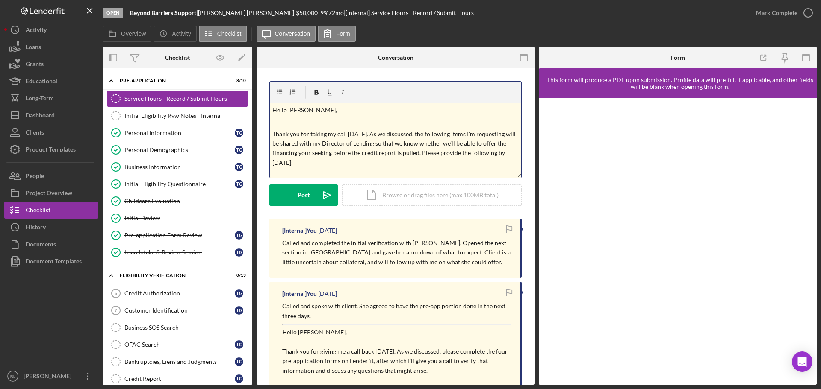
click at [280, 109] on p "Hello [PERSON_NAME]," at bounding box center [395, 110] width 247 height 9
click at [271, 109] on div "v Color teal Color pink Remove color Add row above Add row below Add column bef…" at bounding box center [395, 140] width 251 height 75
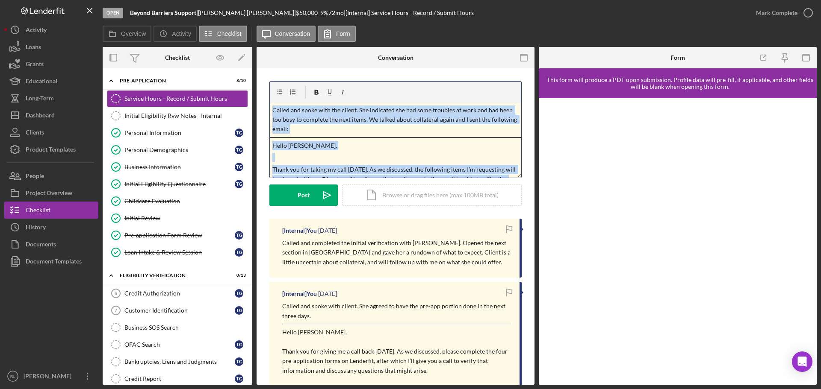
copy div "l Ipsum dolo Sitam cons Adipis elits Doe tem incid Utl etd magna Ali enimad min…"
click at [297, 193] on button "Post Icon/icon-invite-send" at bounding box center [303, 195] width 68 height 21
